Goal: Task Accomplishment & Management: Manage account settings

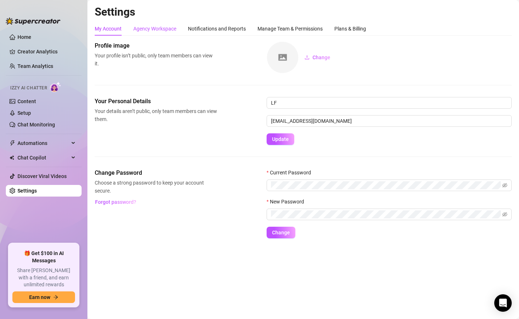
click at [158, 29] on div "Agency Workspace" at bounding box center [154, 29] width 43 height 8
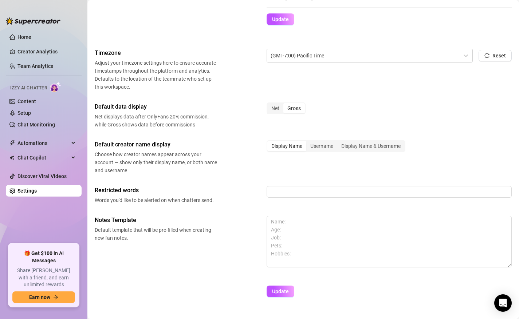
scroll to position [228, 0]
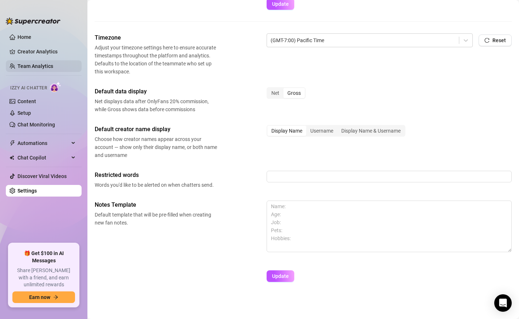
click at [30, 64] on link "Team Analytics" at bounding box center [35, 66] width 36 height 6
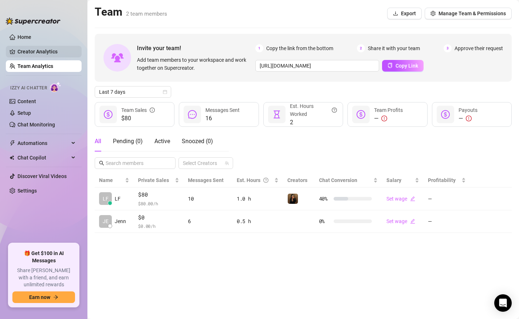
click at [24, 53] on link "Creator Analytics" at bounding box center [46, 52] width 58 height 12
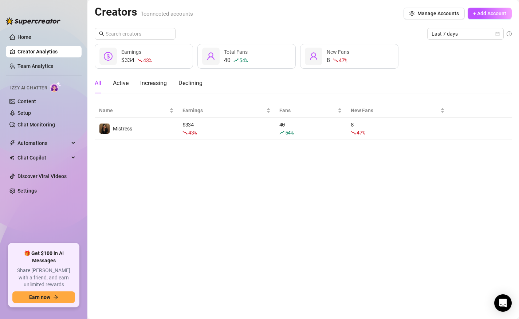
click at [26, 53] on link "Creator Analytics" at bounding box center [46, 52] width 58 height 12
click at [25, 66] on link "Team Analytics" at bounding box center [35, 66] width 36 height 6
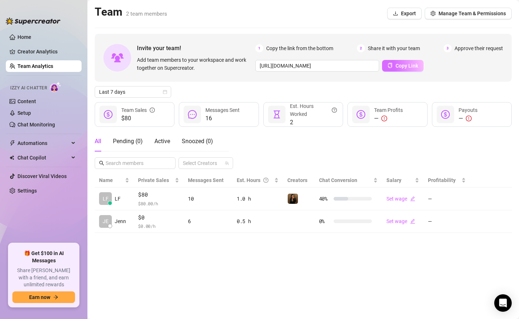
click at [401, 68] on span "Copy Link" at bounding box center [406, 66] width 23 height 6
